Goal: Find specific page/section: Find specific page/section

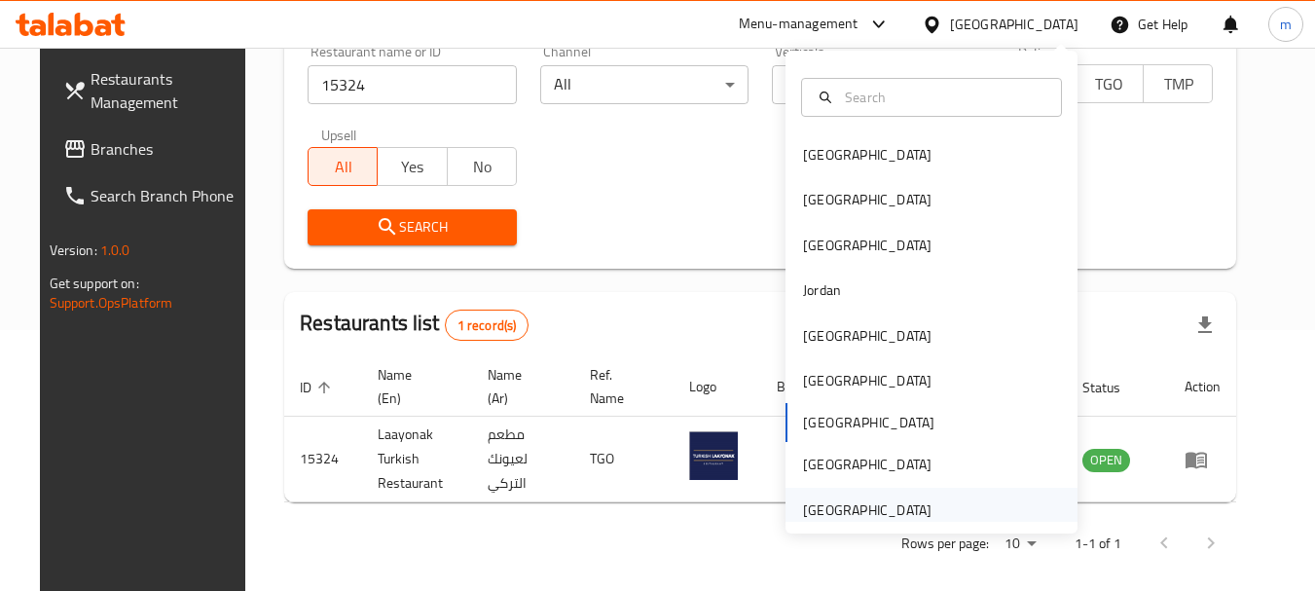
click at [944, 512] on div "[GEOGRAPHIC_DATA]" at bounding box center [931, 510] width 292 height 45
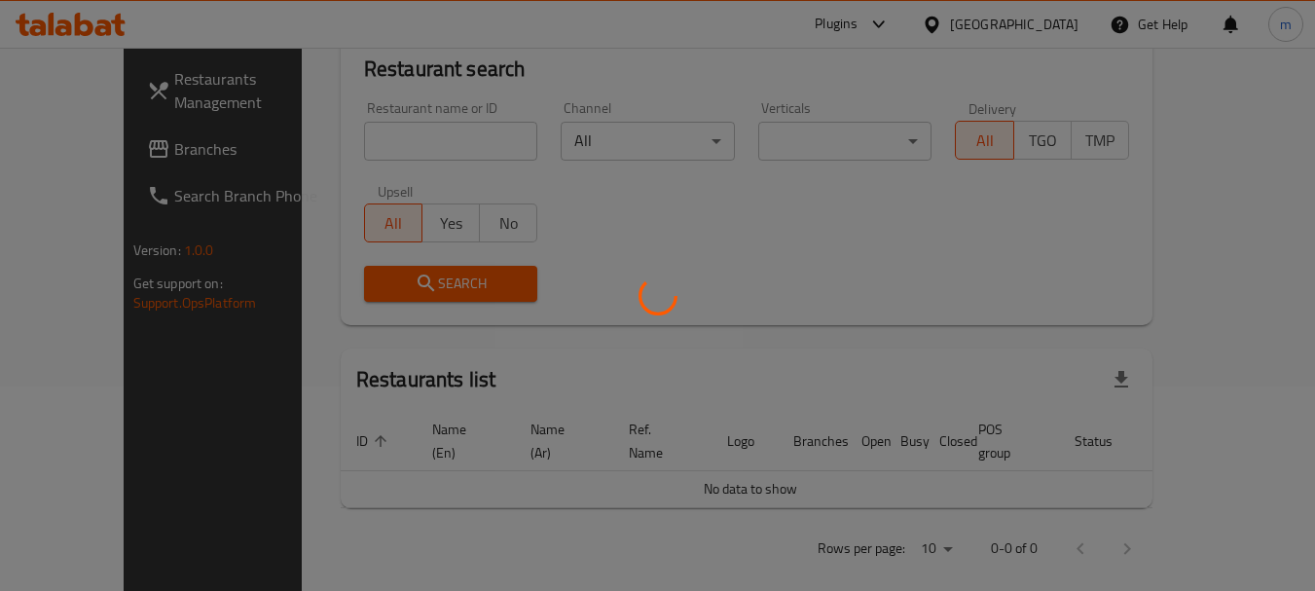
click at [115, 154] on div at bounding box center [657, 295] width 1315 height 591
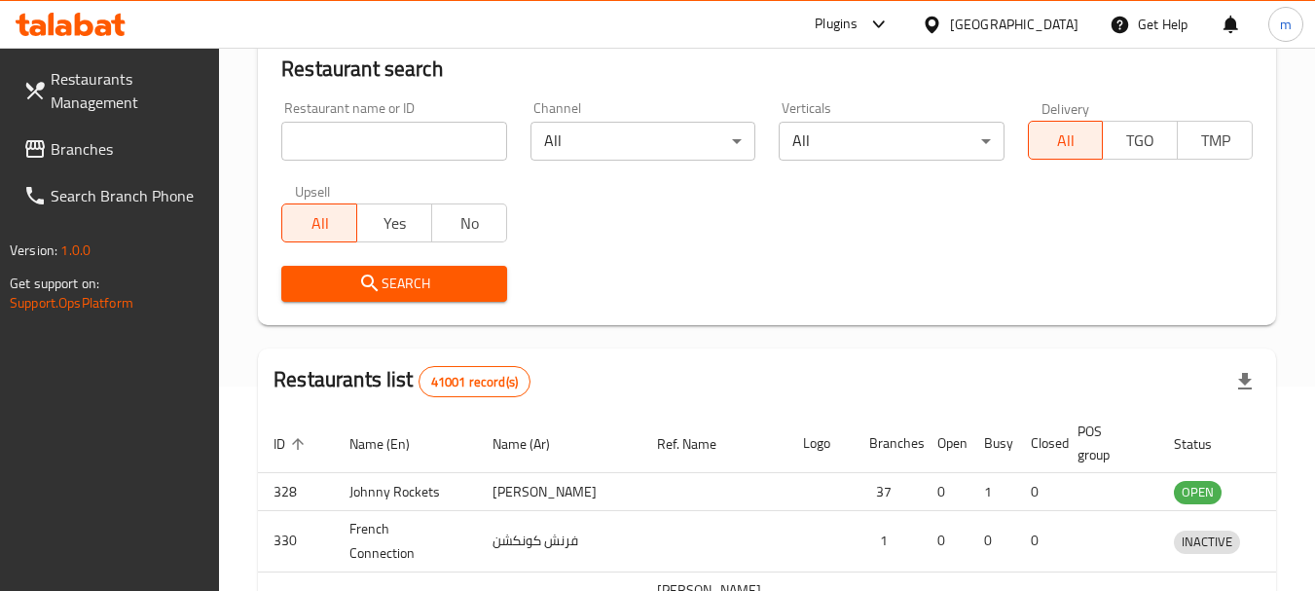
scroll to position [261, 0]
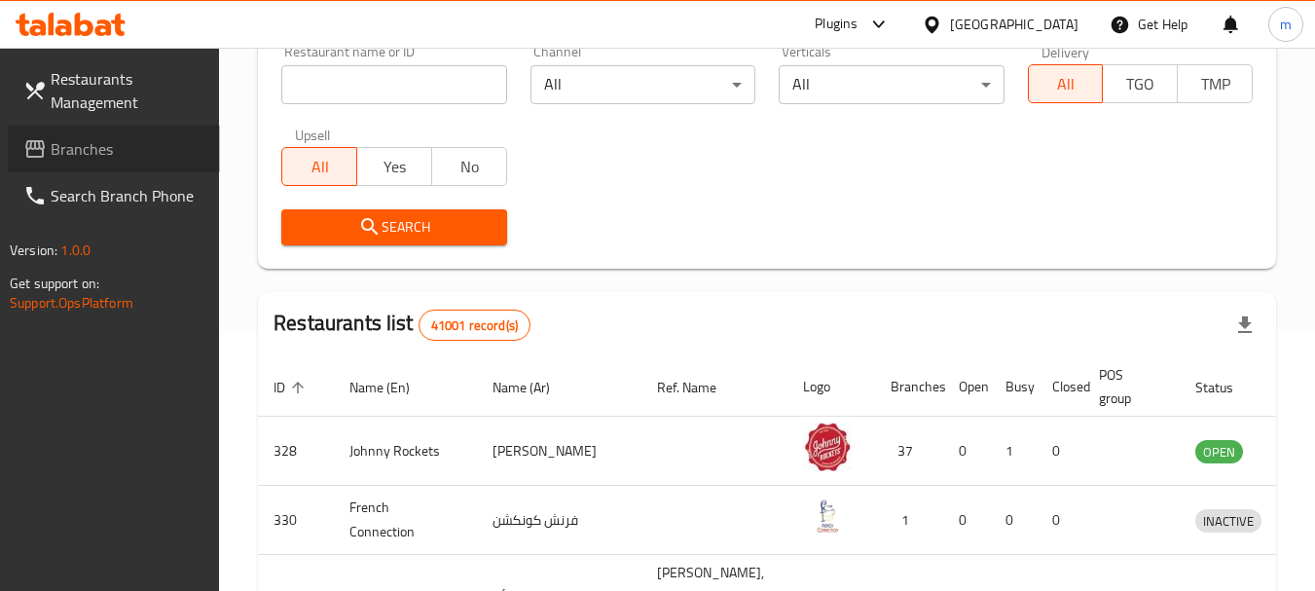
click at [115, 154] on span "Branches" at bounding box center [128, 148] width 154 height 23
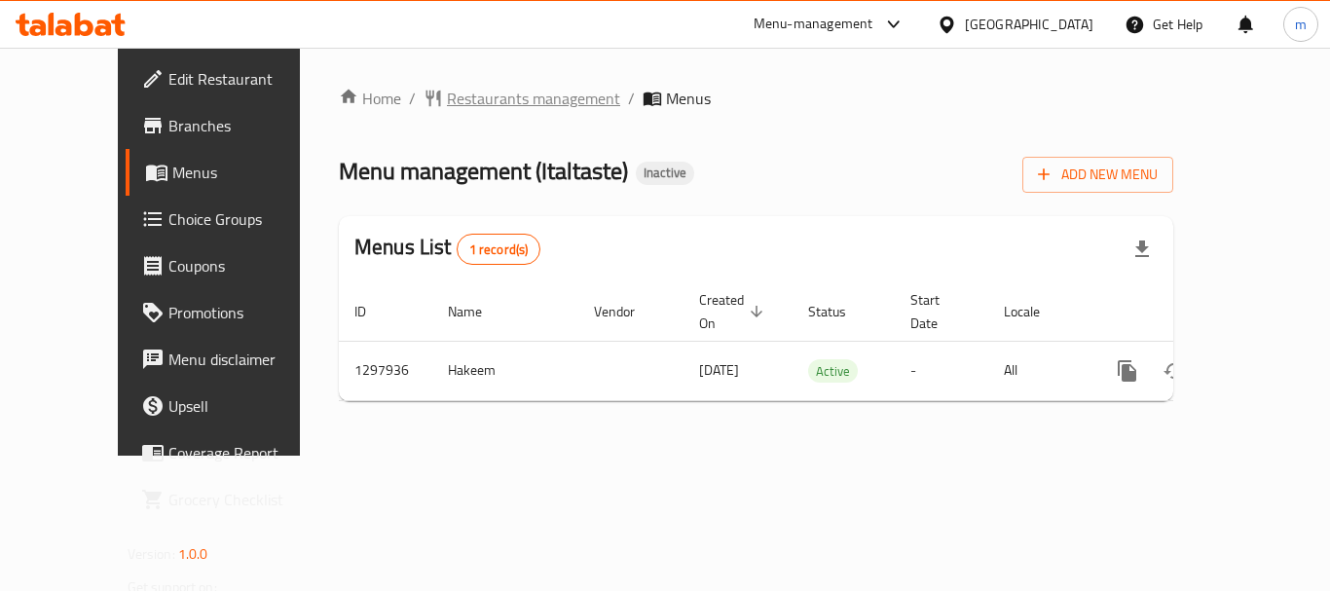
click at [447, 97] on span "Restaurants management" at bounding box center [533, 98] width 173 height 23
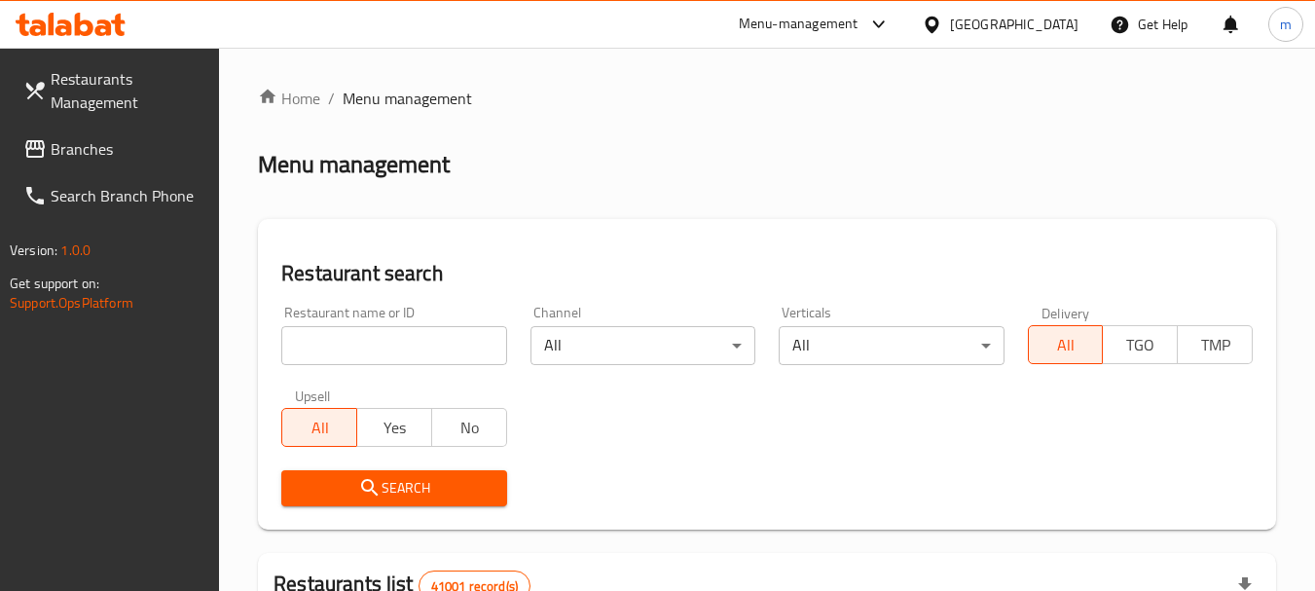
click at [326, 347] on input "search" at bounding box center [393, 345] width 225 height 39
paste input "700673"
type input "700673"
click at [345, 487] on span "Search" at bounding box center [394, 488] width 194 height 24
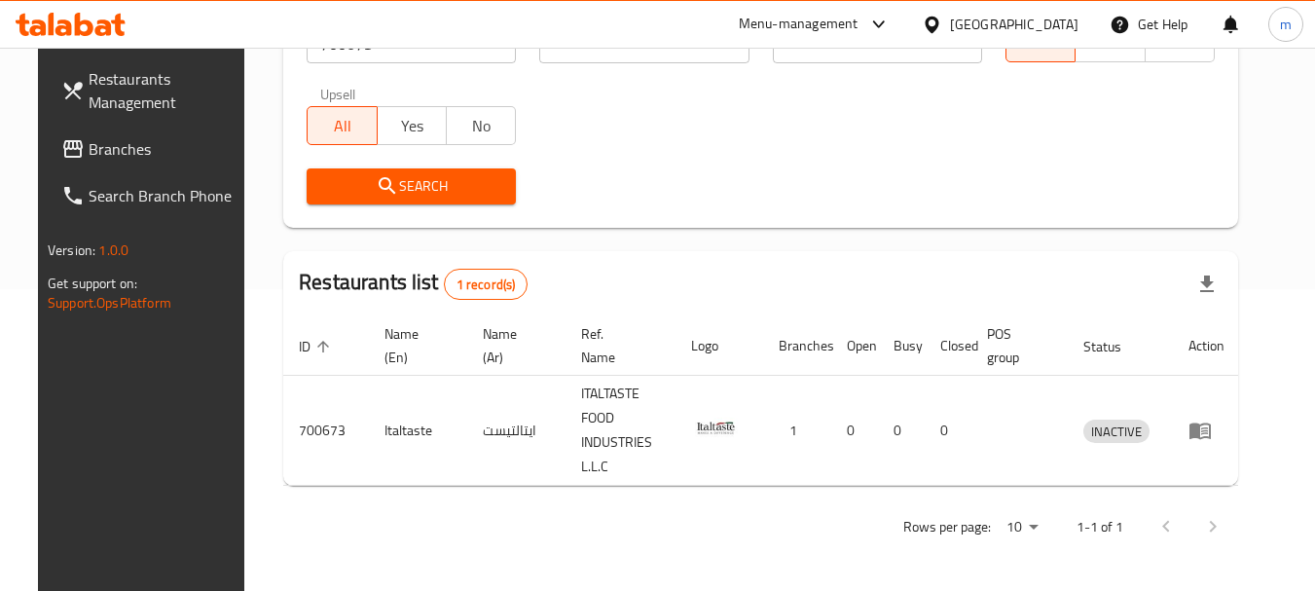
scroll to position [261, 0]
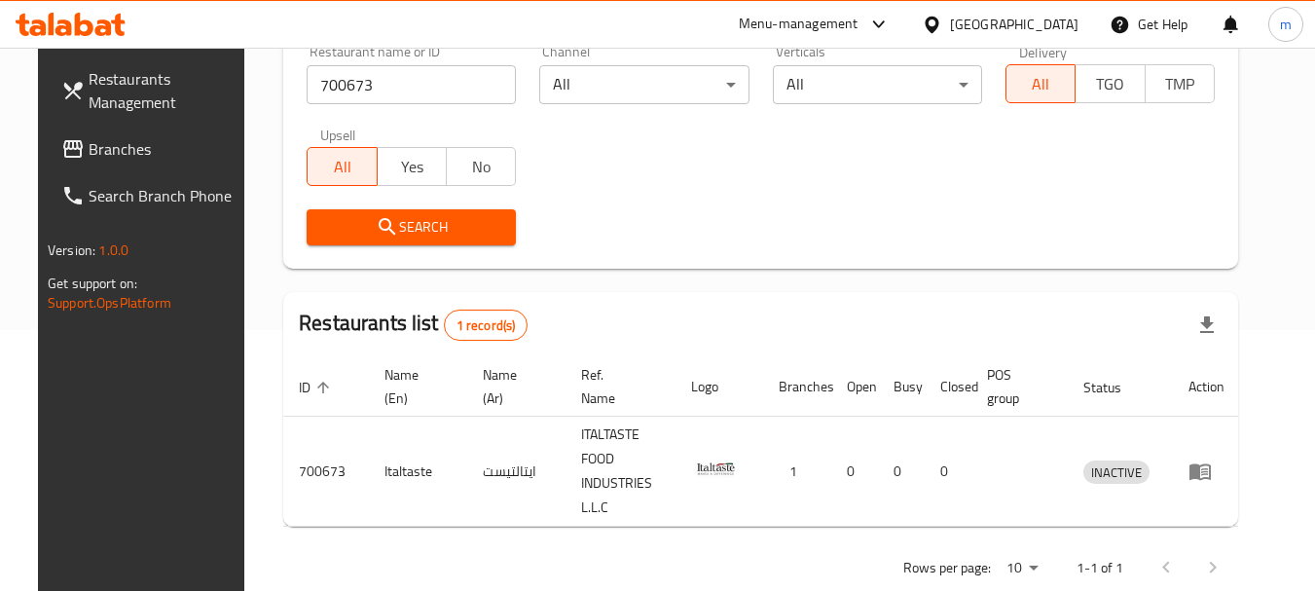
click at [89, 150] on span "Branches" at bounding box center [166, 148] width 154 height 23
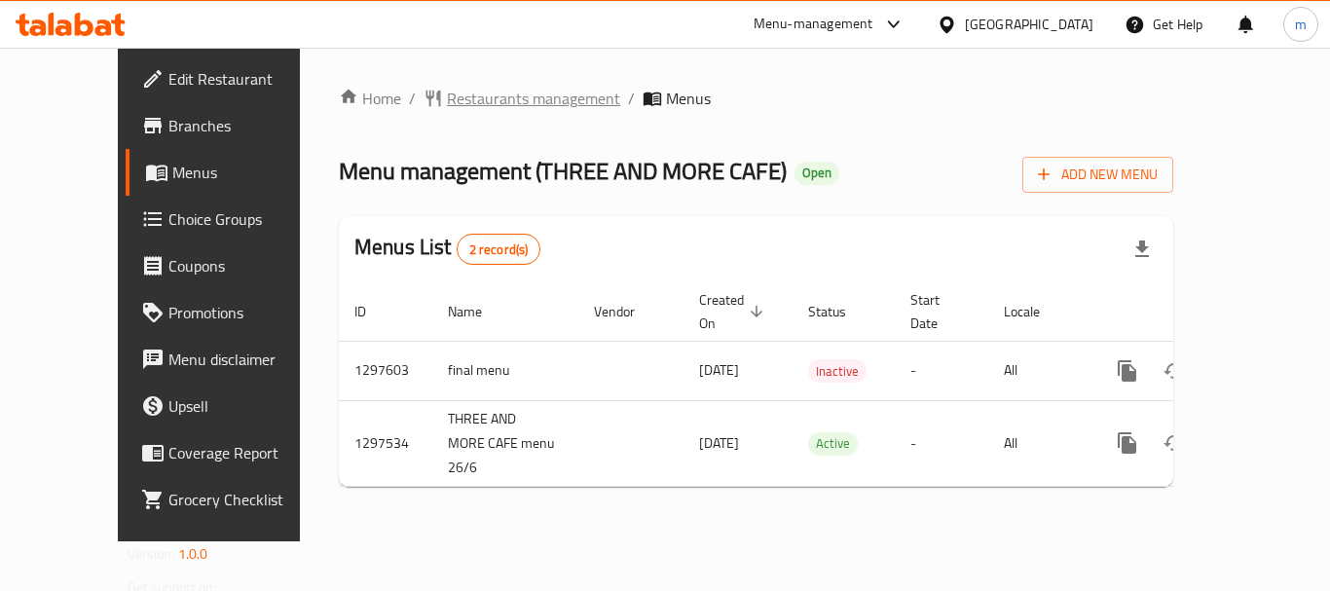
click at [448, 101] on span "Restaurants management" at bounding box center [533, 98] width 173 height 23
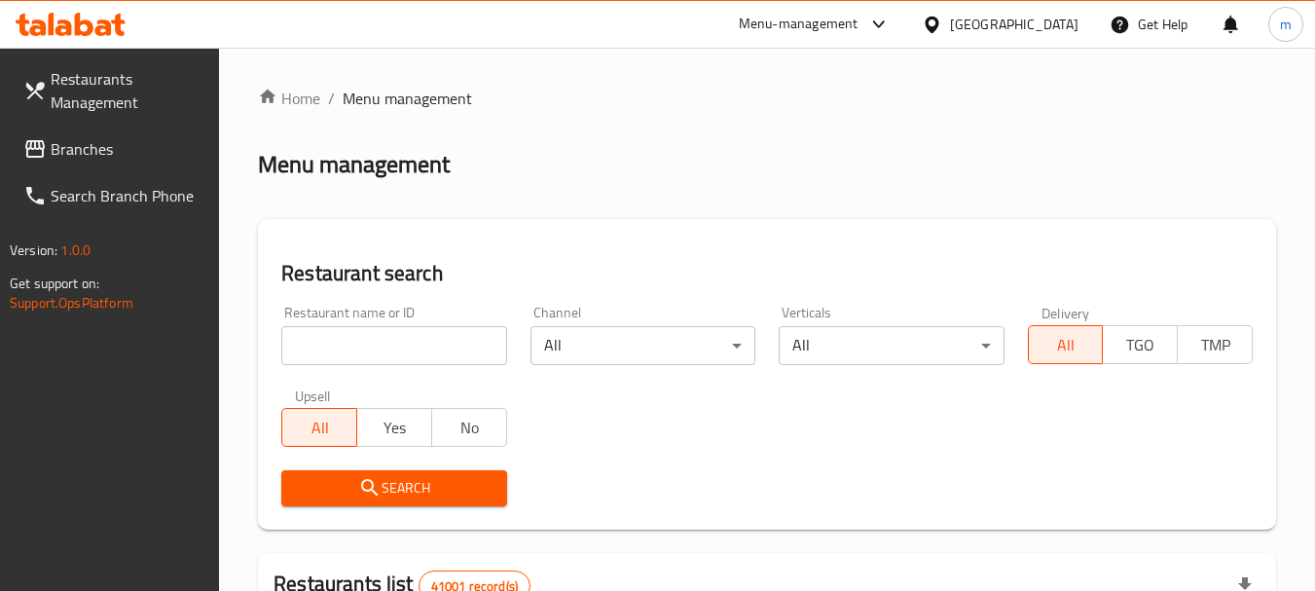
click at [321, 348] on div at bounding box center [657, 295] width 1315 height 591
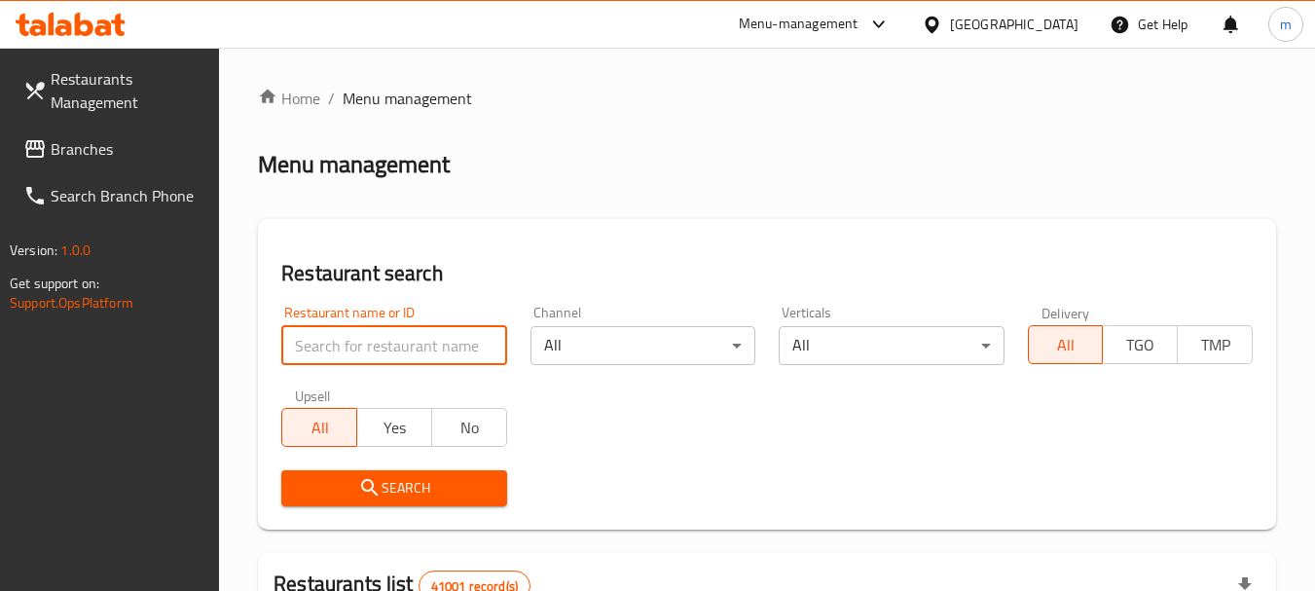
click at [321, 348] on input "search" at bounding box center [393, 345] width 225 height 39
paste input "700181"
type input "700181"
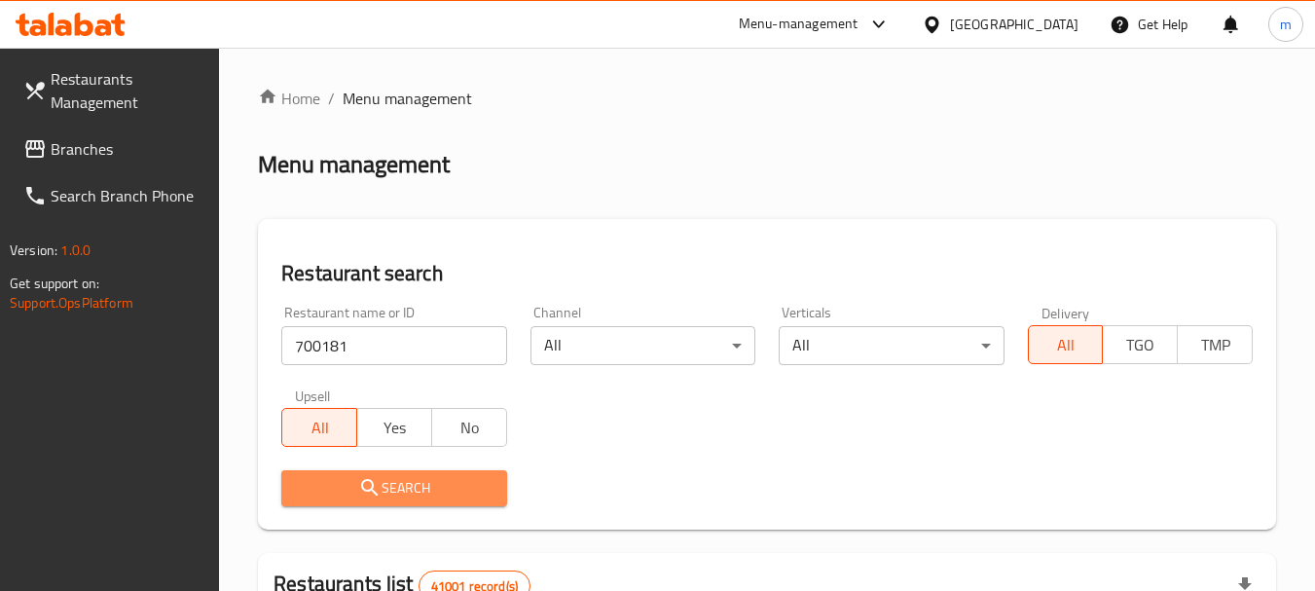
click at [388, 490] on span "Search" at bounding box center [394, 488] width 194 height 24
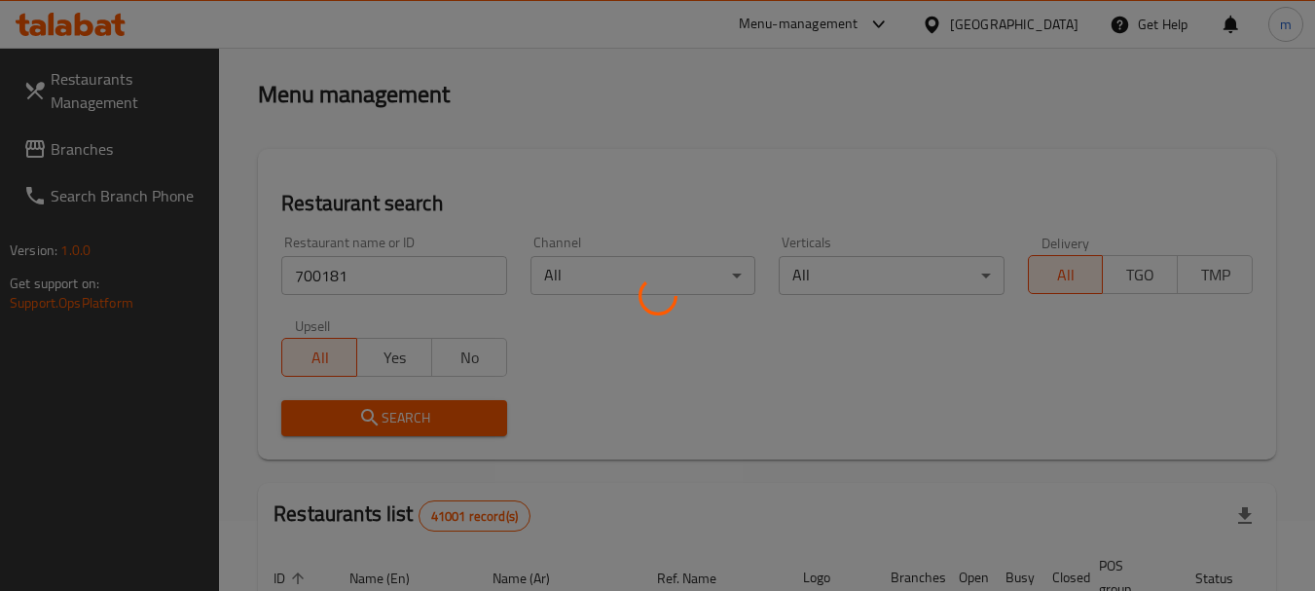
scroll to position [195, 0]
